Goal: Check status: Check status

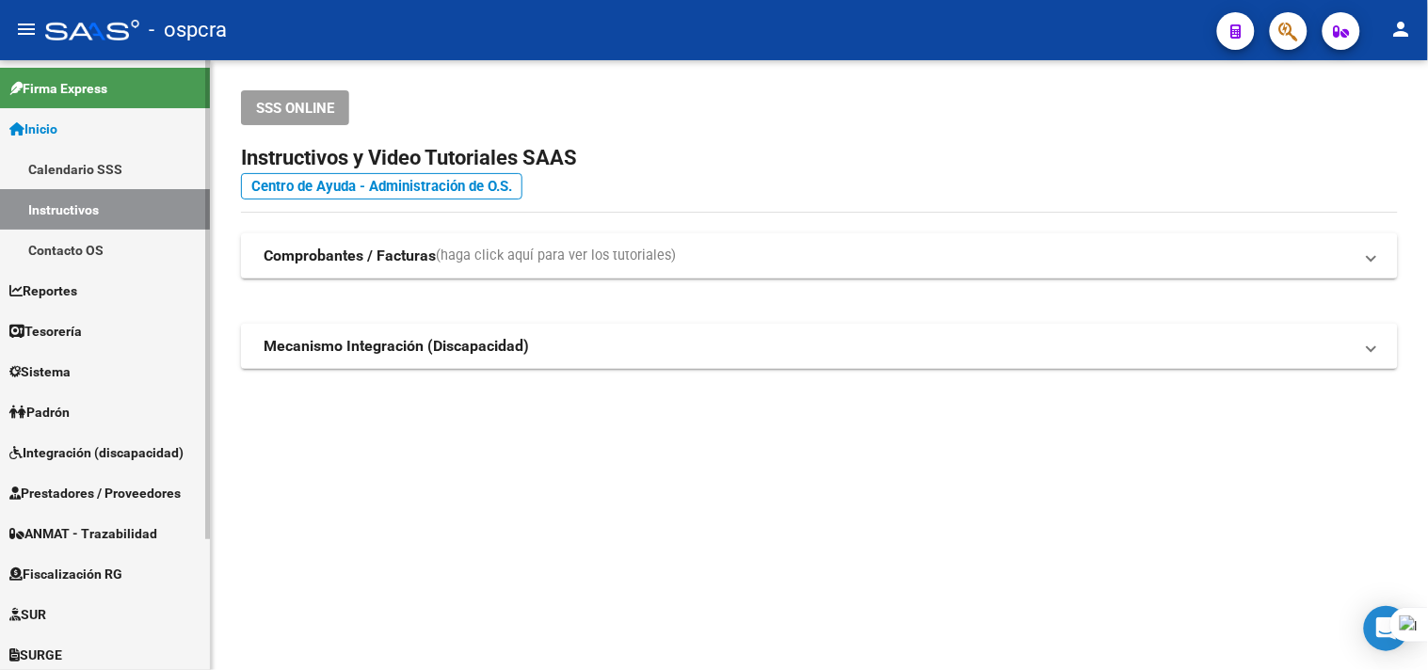
click at [120, 521] on link "ANMAT - Trazabilidad" at bounding box center [105, 533] width 210 height 40
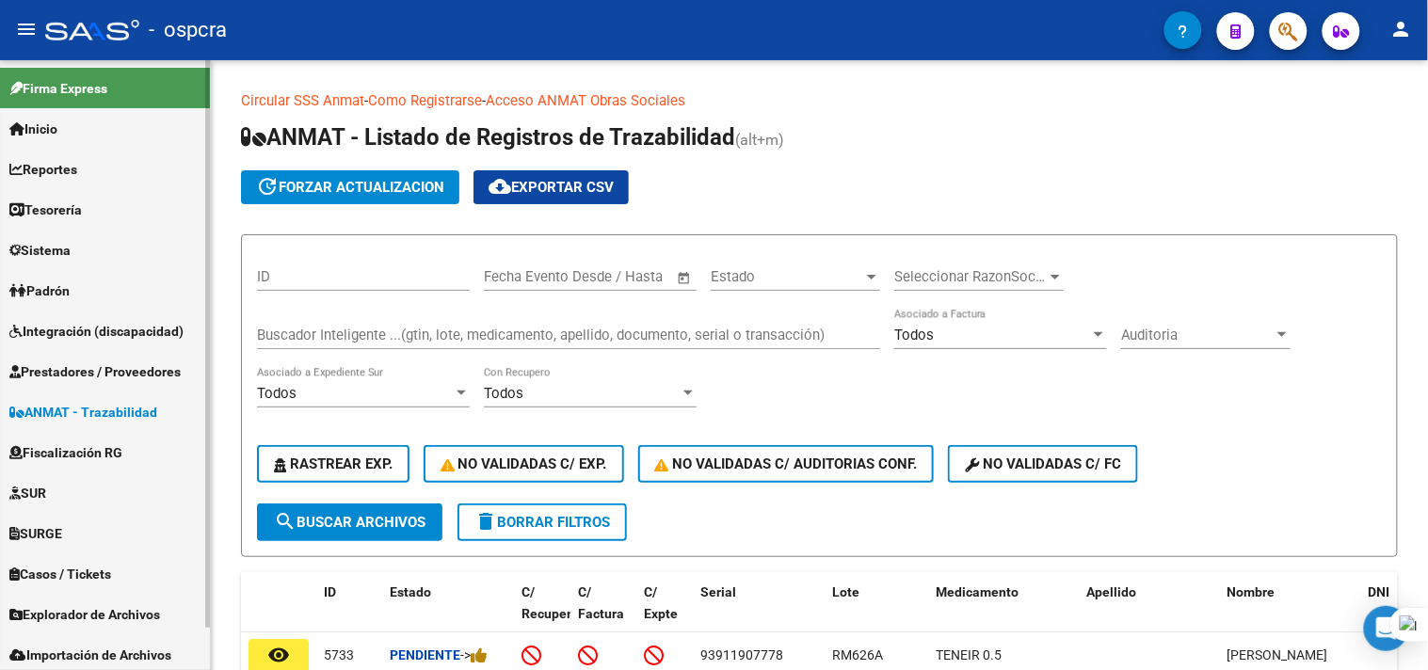
click at [148, 379] on span "Prestadores / Proveedores" at bounding box center [94, 371] width 171 height 21
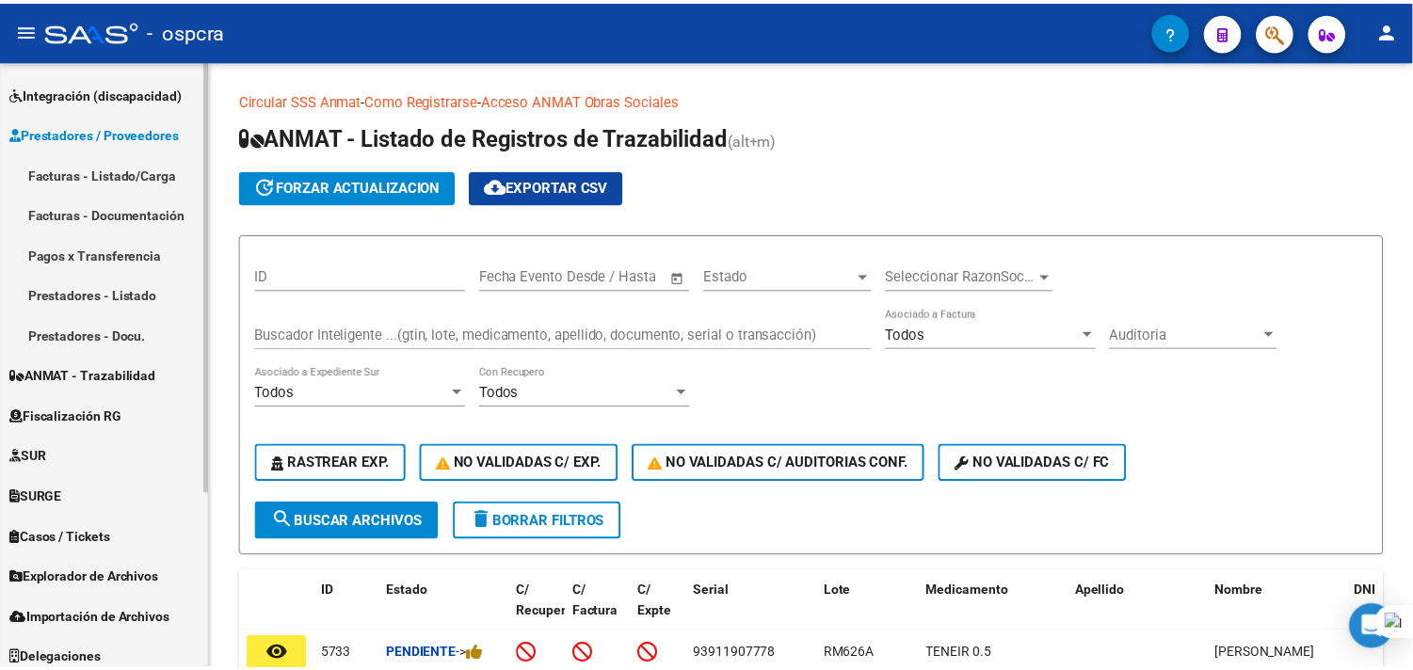
scroll to position [247, 0]
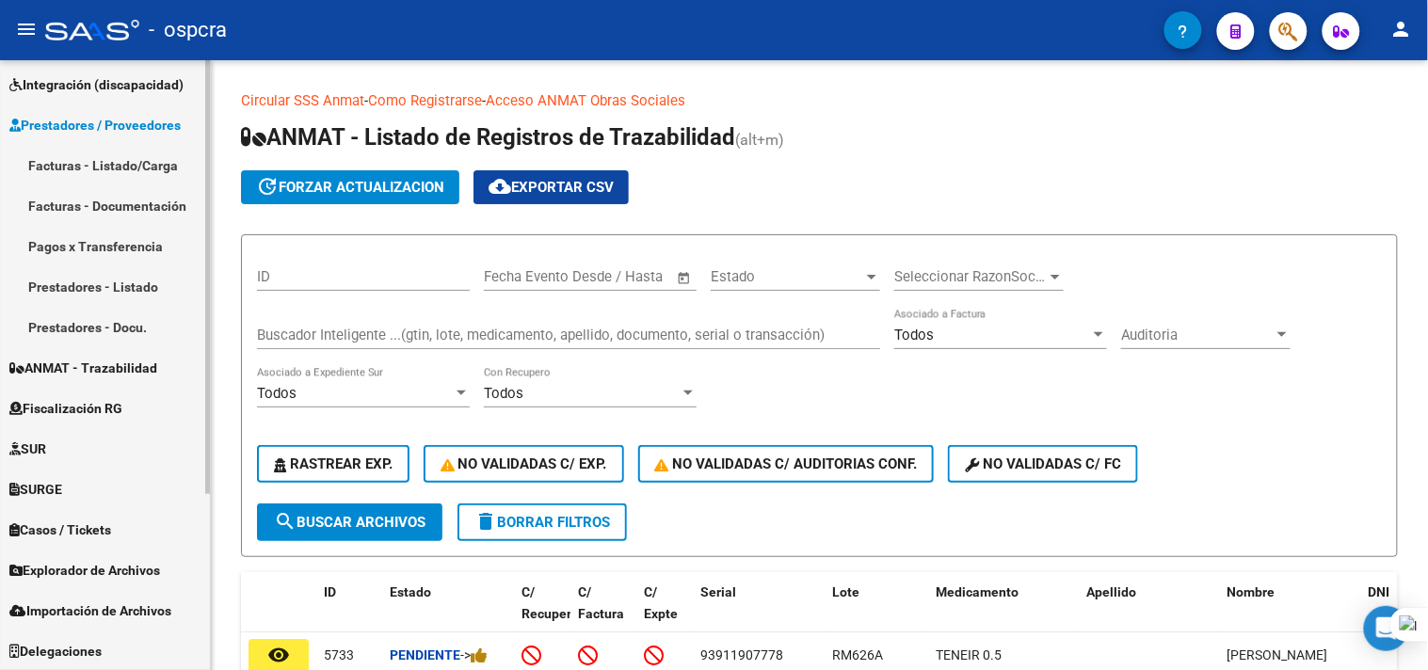
click at [120, 411] on span "Fiscalización RG" at bounding box center [65, 408] width 113 height 21
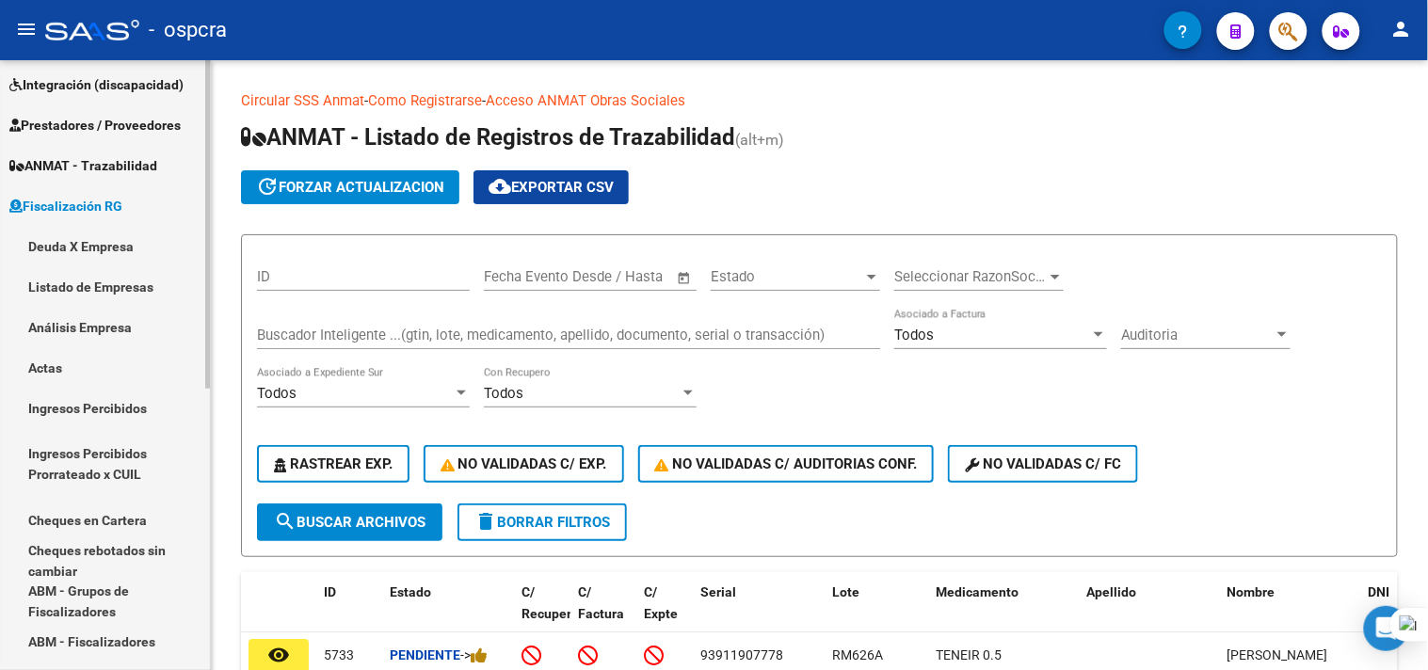
click at [135, 240] on link "Deuda X Empresa" at bounding box center [105, 246] width 210 height 40
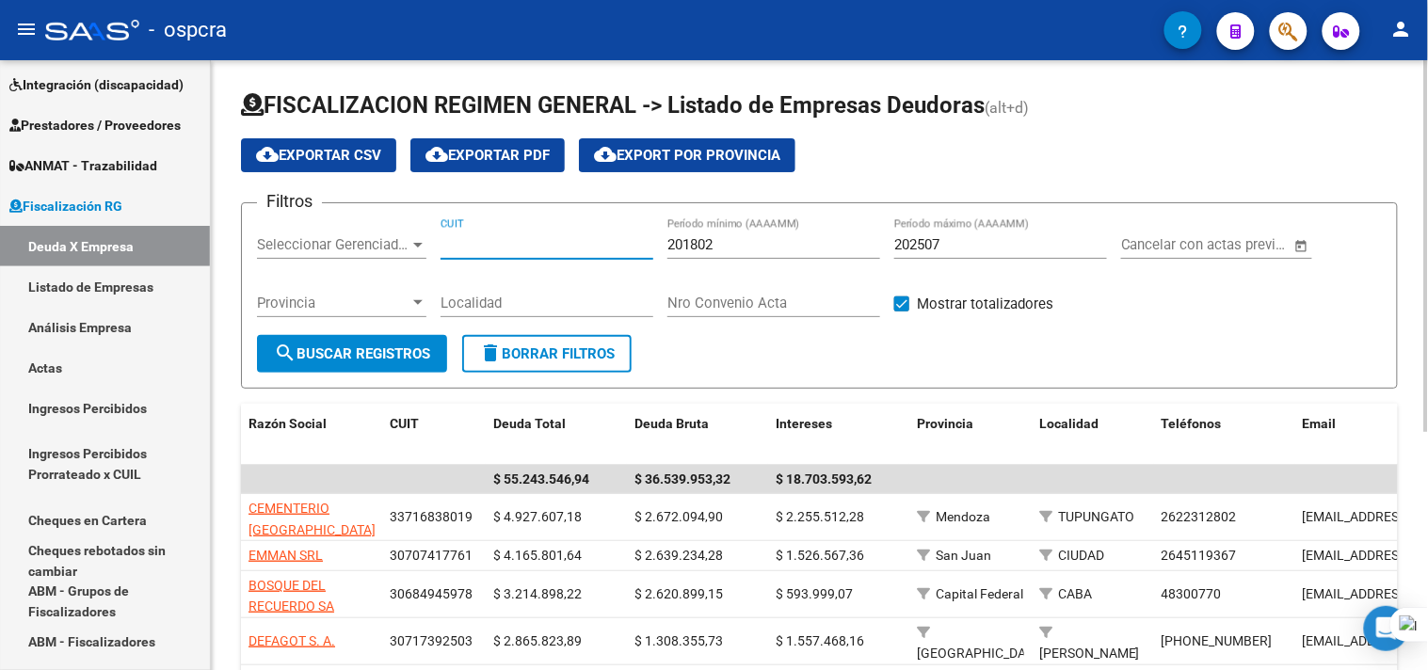
click at [441, 249] on input "CUIT" at bounding box center [547, 244] width 213 height 17
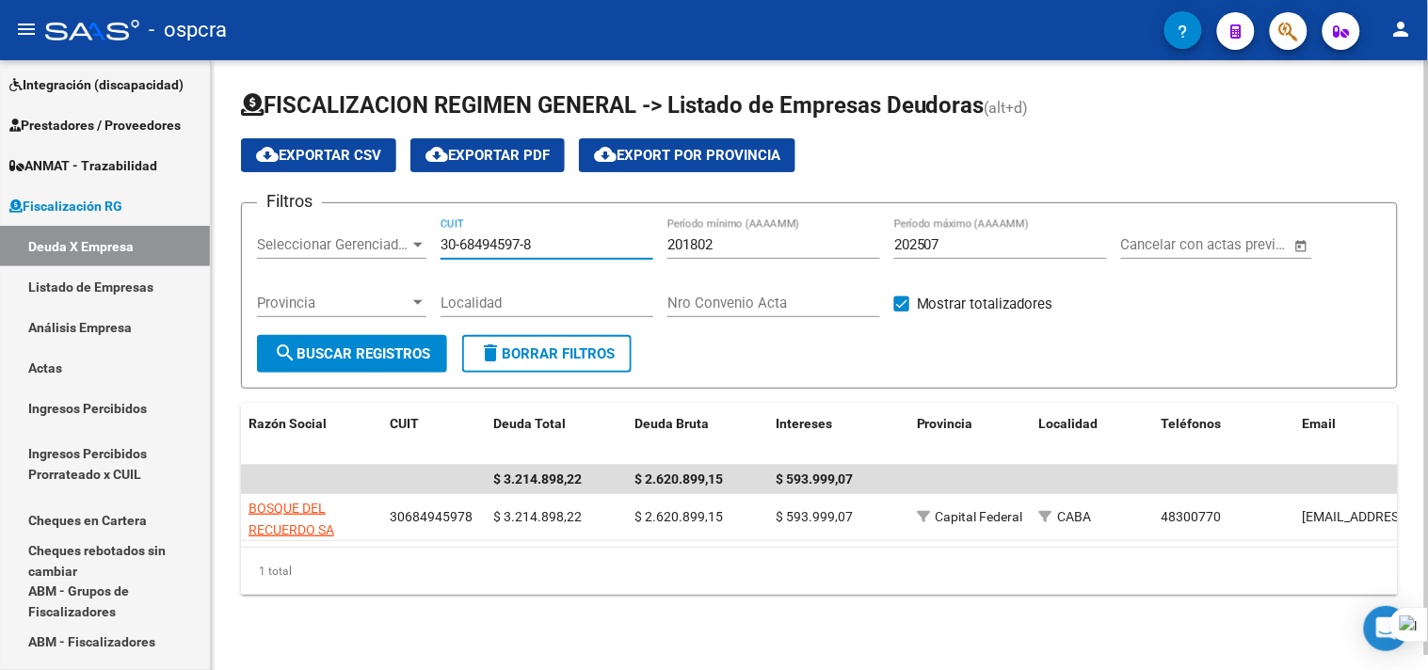
type input "30-68494597-8"
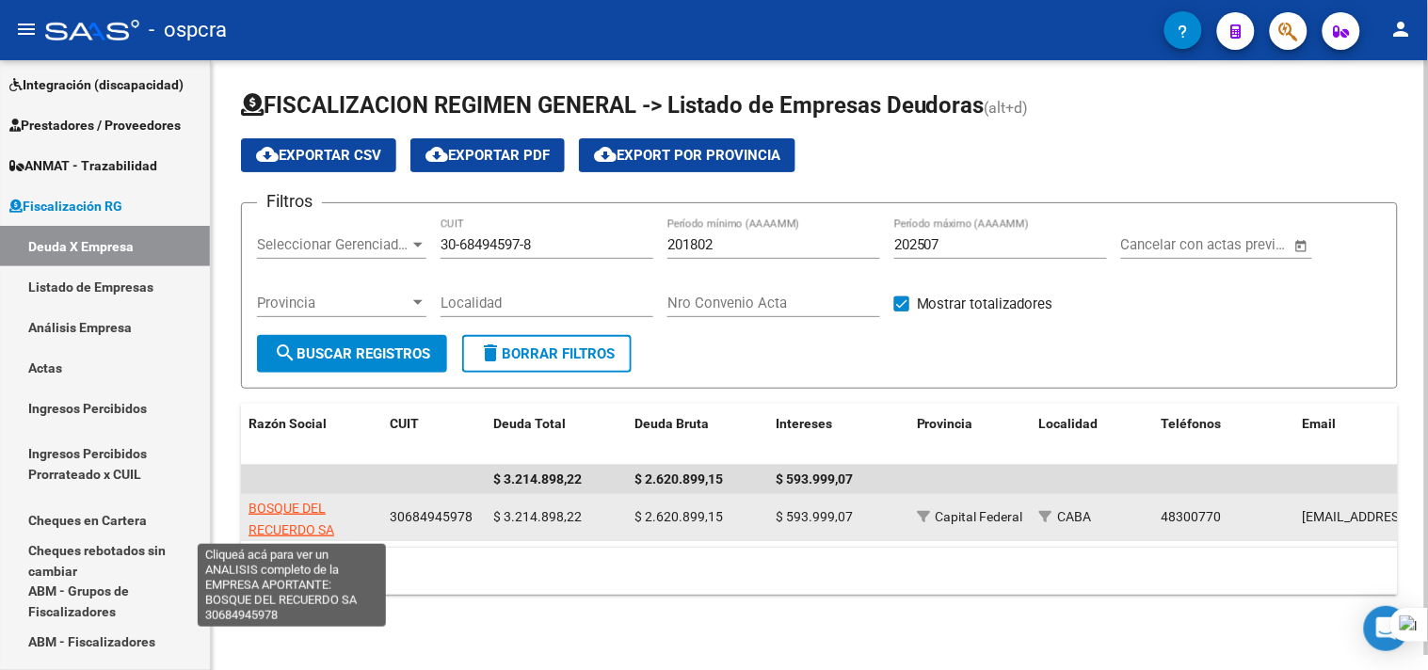
click at [299, 528] on span "BOSQUE DEL RECUERDO SA" at bounding box center [291, 519] width 86 height 37
